Goal: Information Seeking & Learning: Learn about a topic

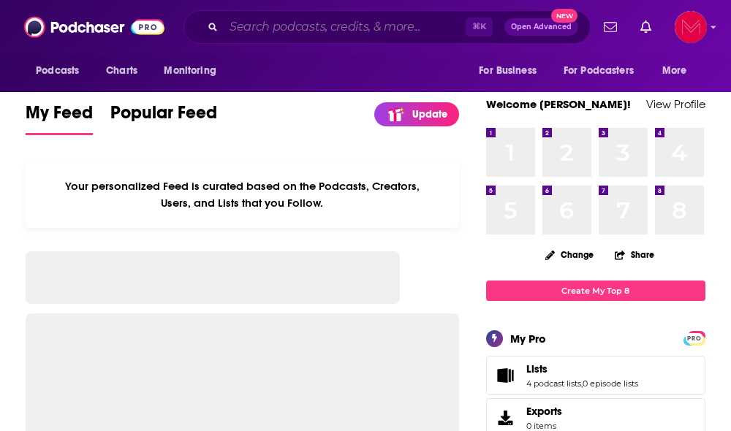
click at [365, 27] on input "Search podcasts, credits, & more..." at bounding box center [345, 26] width 242 height 23
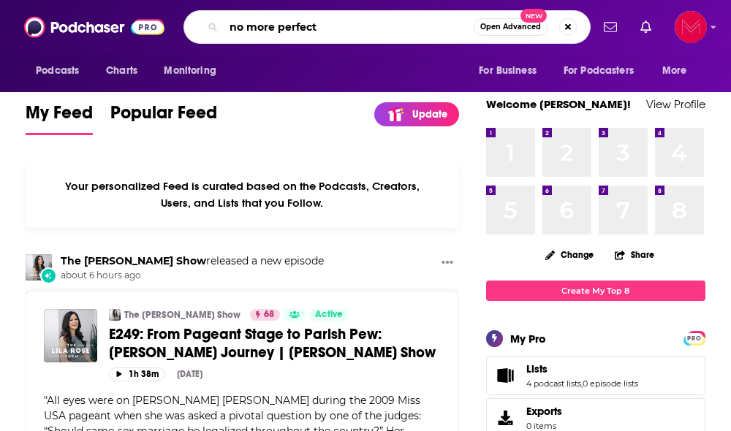
type input "no more perfect"
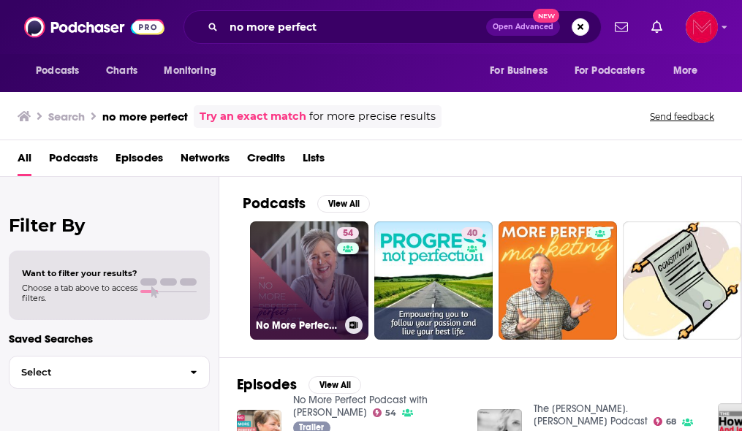
click at [336, 297] on link "54 No More Perfect Podcast with [PERSON_NAME]" at bounding box center [309, 281] width 118 height 118
